Goal: Information Seeking & Learning: Learn about a topic

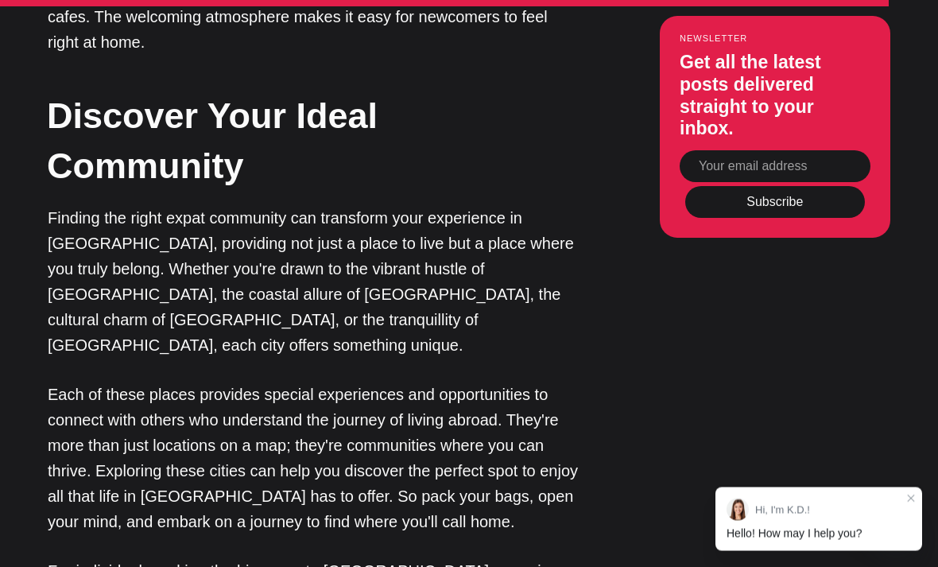
scroll to position [5662, 0]
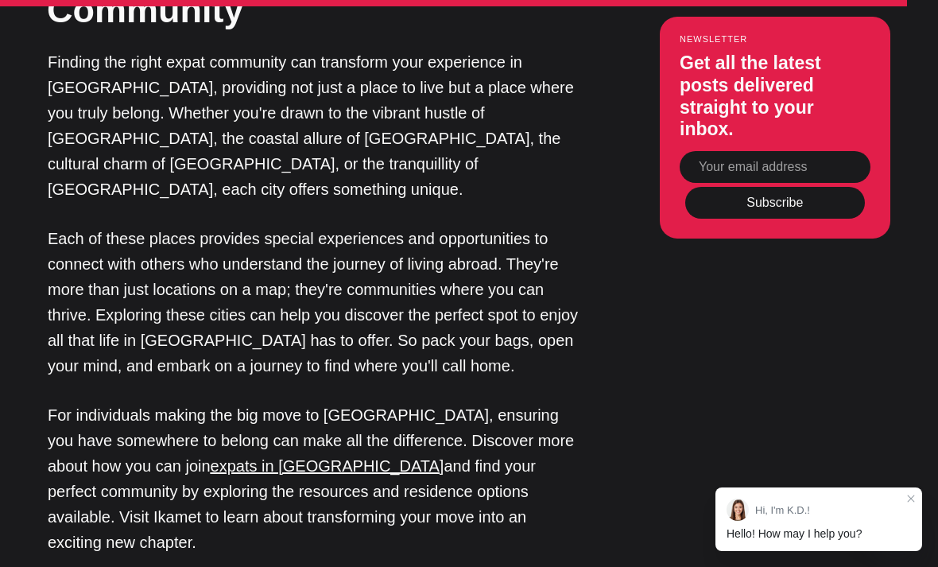
scroll to position [5818, 0]
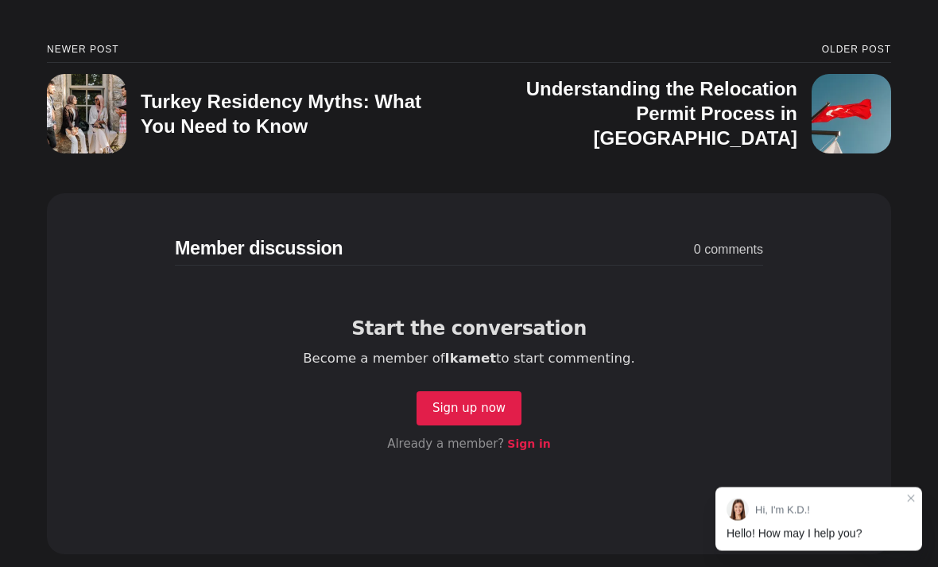
scroll to position [7387, 0]
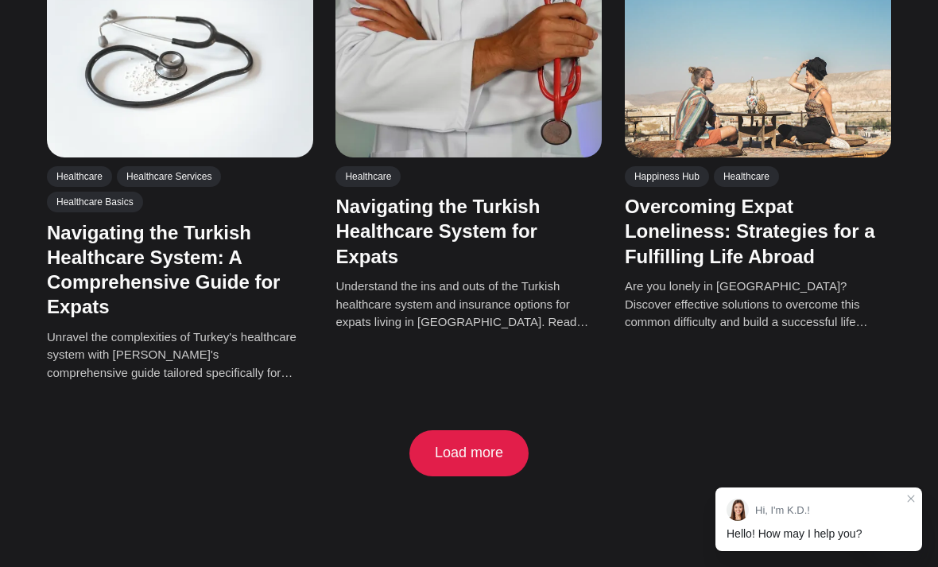
scroll to position [1321, 0]
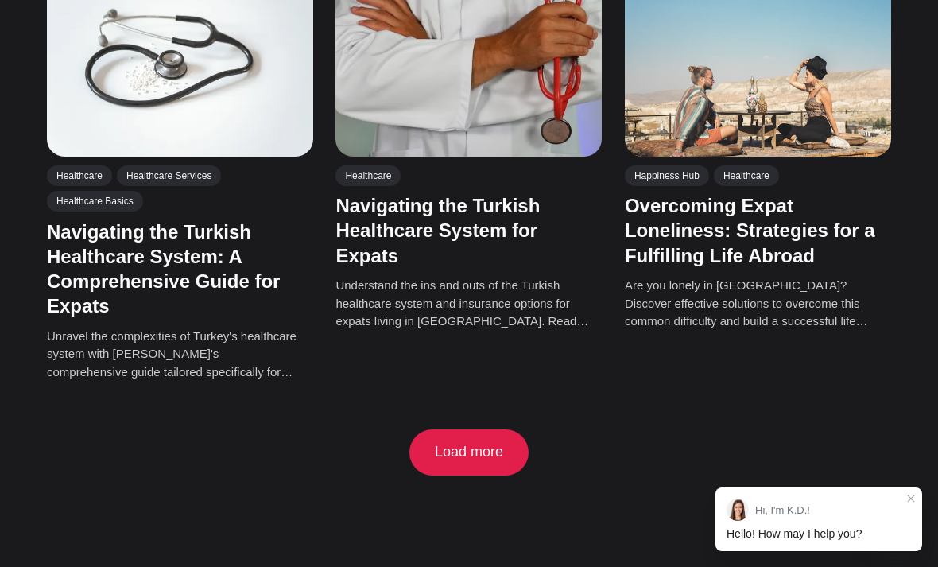
click at [207, 221] on link "Navigating the Turkish Healthcare System: A Comprehensive Guide for Expats" at bounding box center [163, 269] width 233 height 96
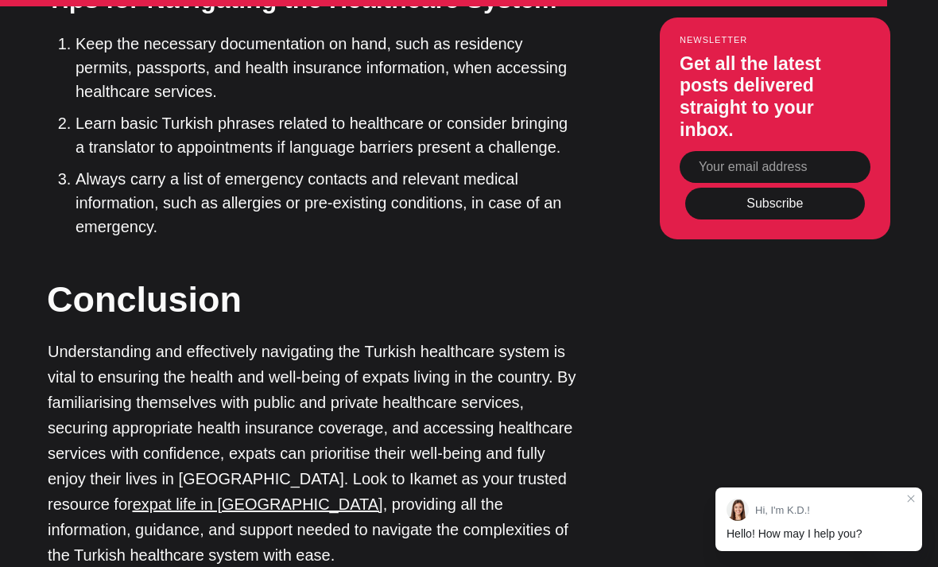
scroll to position [4759, 0]
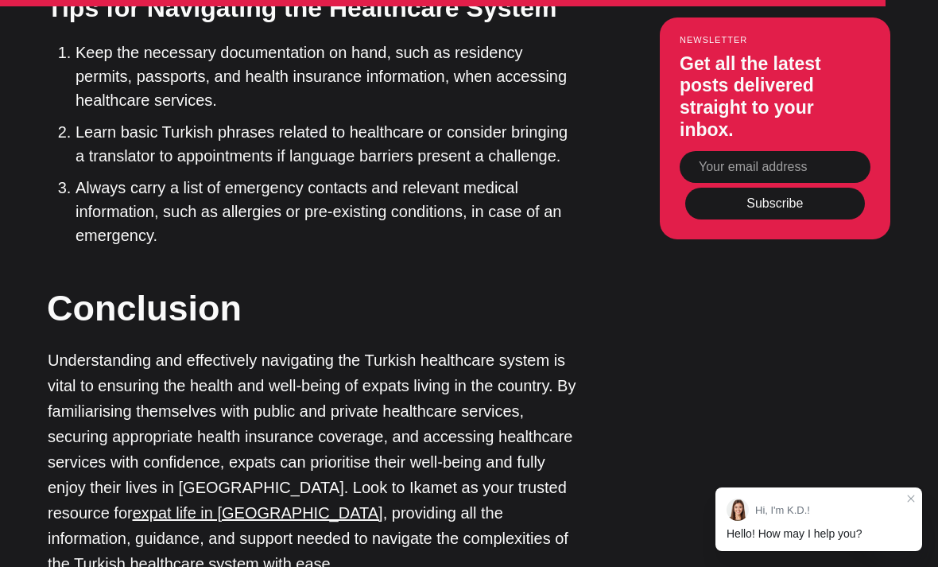
click at [383, 504] on u "expat life in Turkey" at bounding box center [258, 512] width 250 height 17
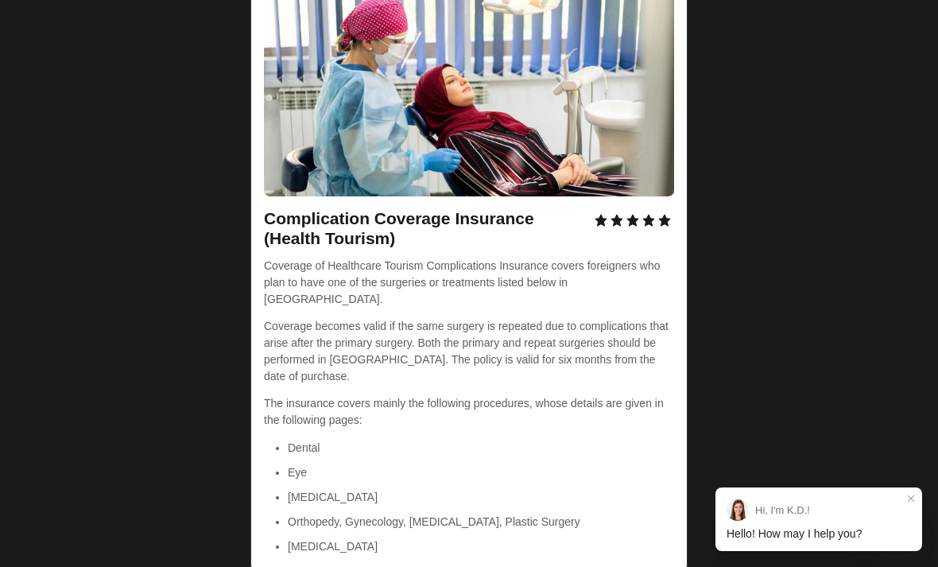
scroll to position [6540, 0]
